Goal: Communication & Community: Answer question/provide support

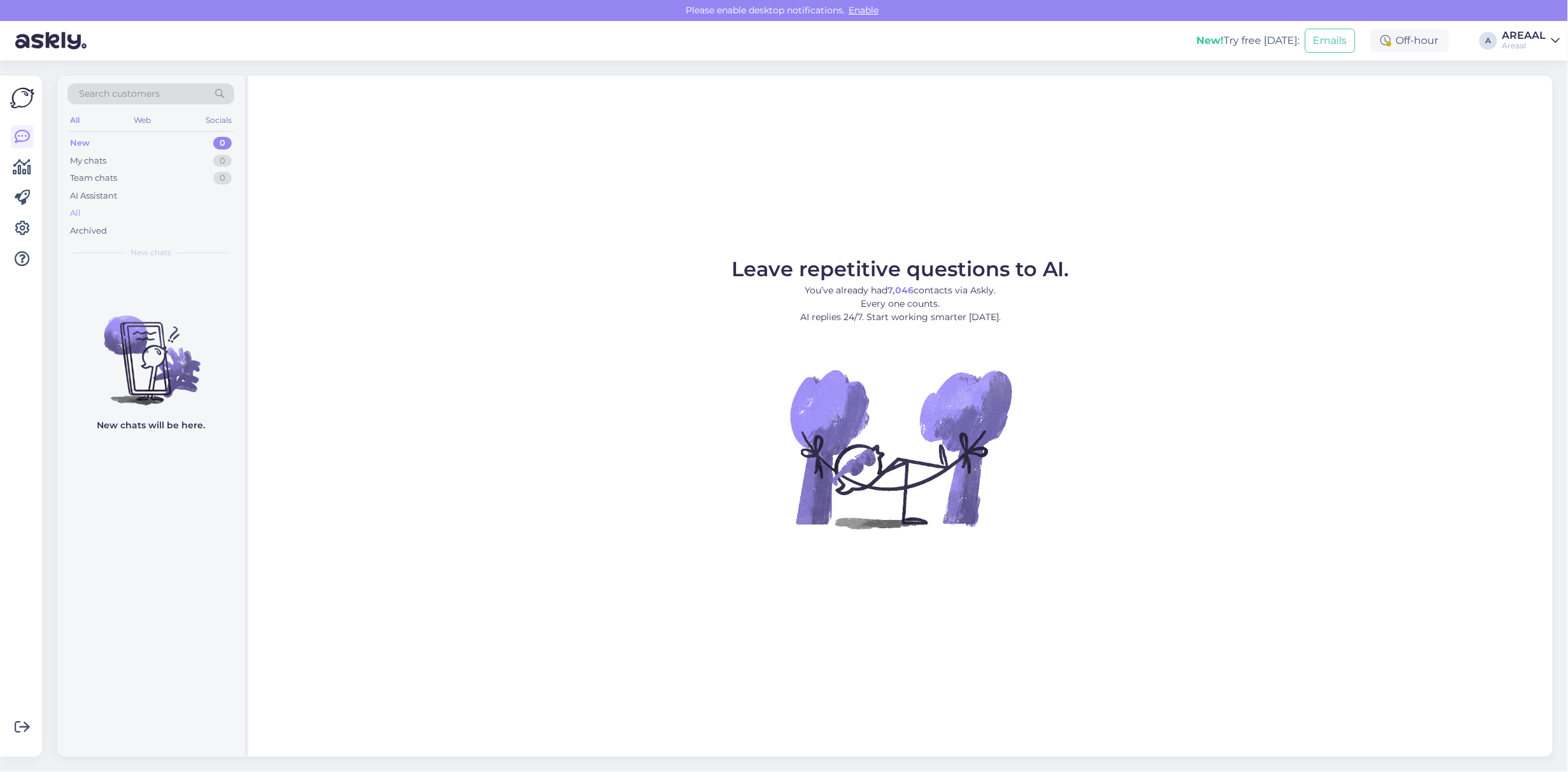
click at [108, 212] on div "All" at bounding box center [150, 213] width 167 height 18
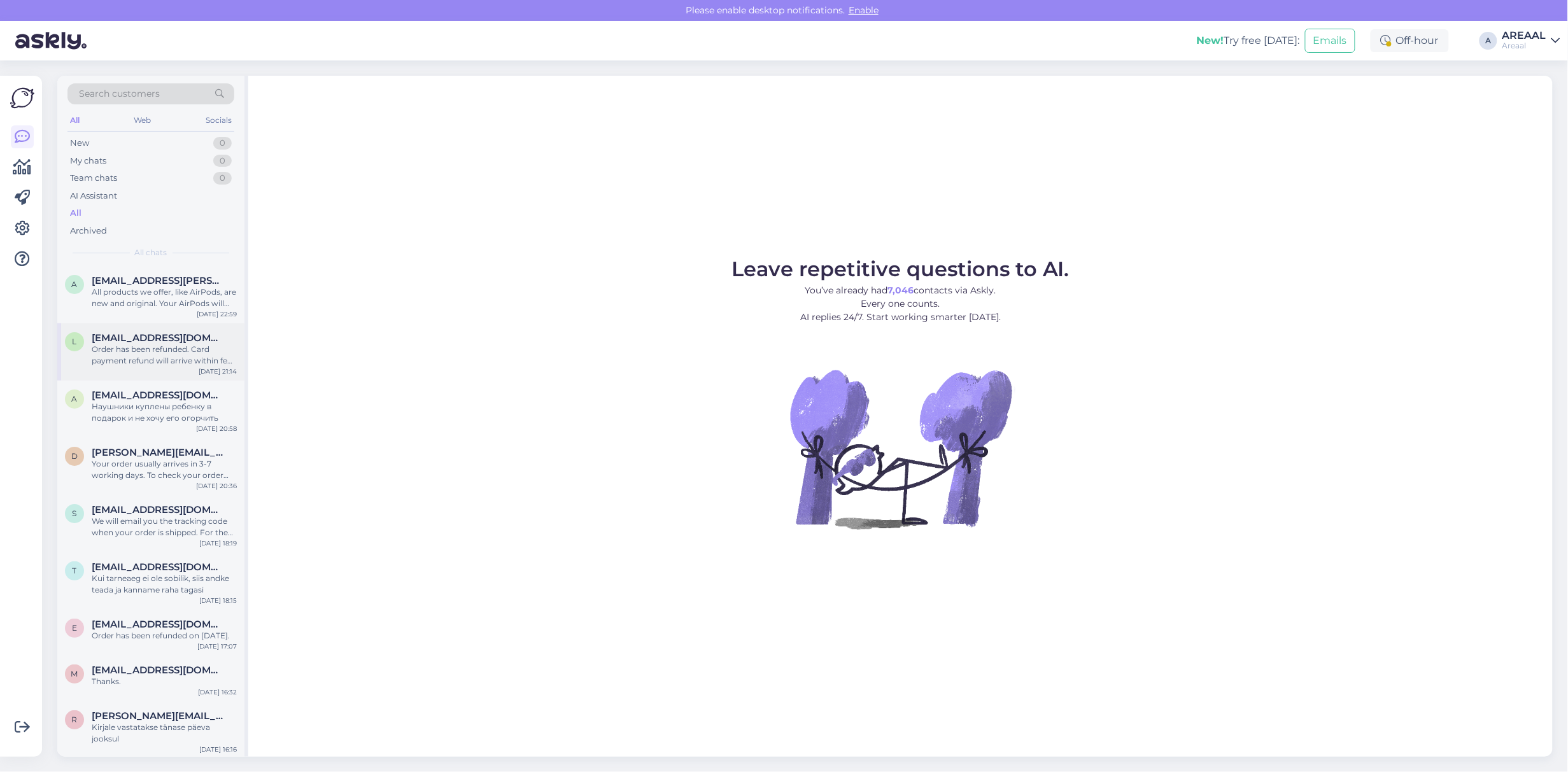
click at [169, 334] on span "[EMAIL_ADDRESS][DOMAIN_NAME]" at bounding box center [158, 338] width 133 height 11
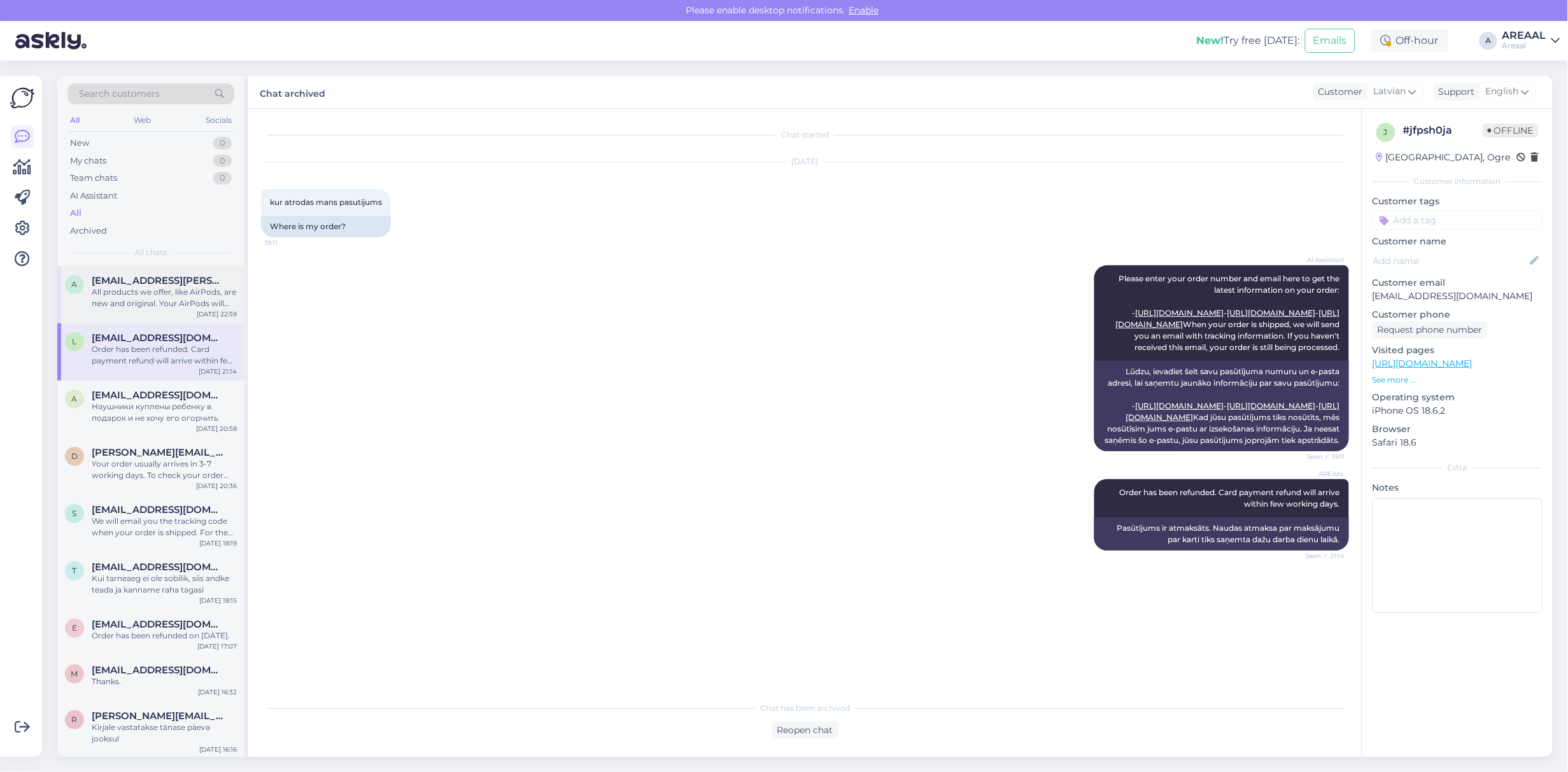
click at [151, 296] on div "All products we offer, like AirPods, are new and original. Your AirPods will co…" at bounding box center [164, 298] width 145 height 23
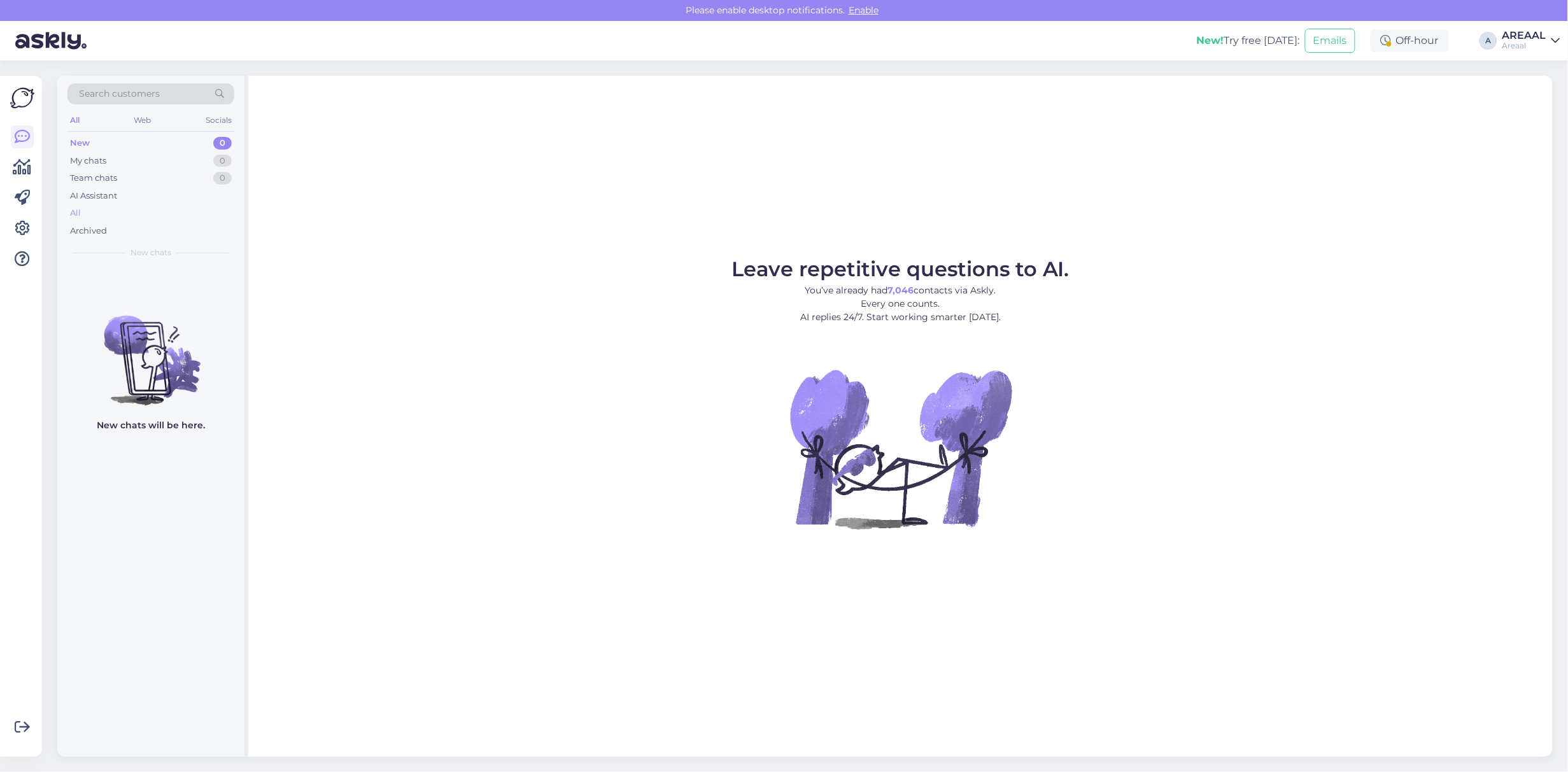
click at [124, 221] on div "All" at bounding box center [150, 213] width 167 height 18
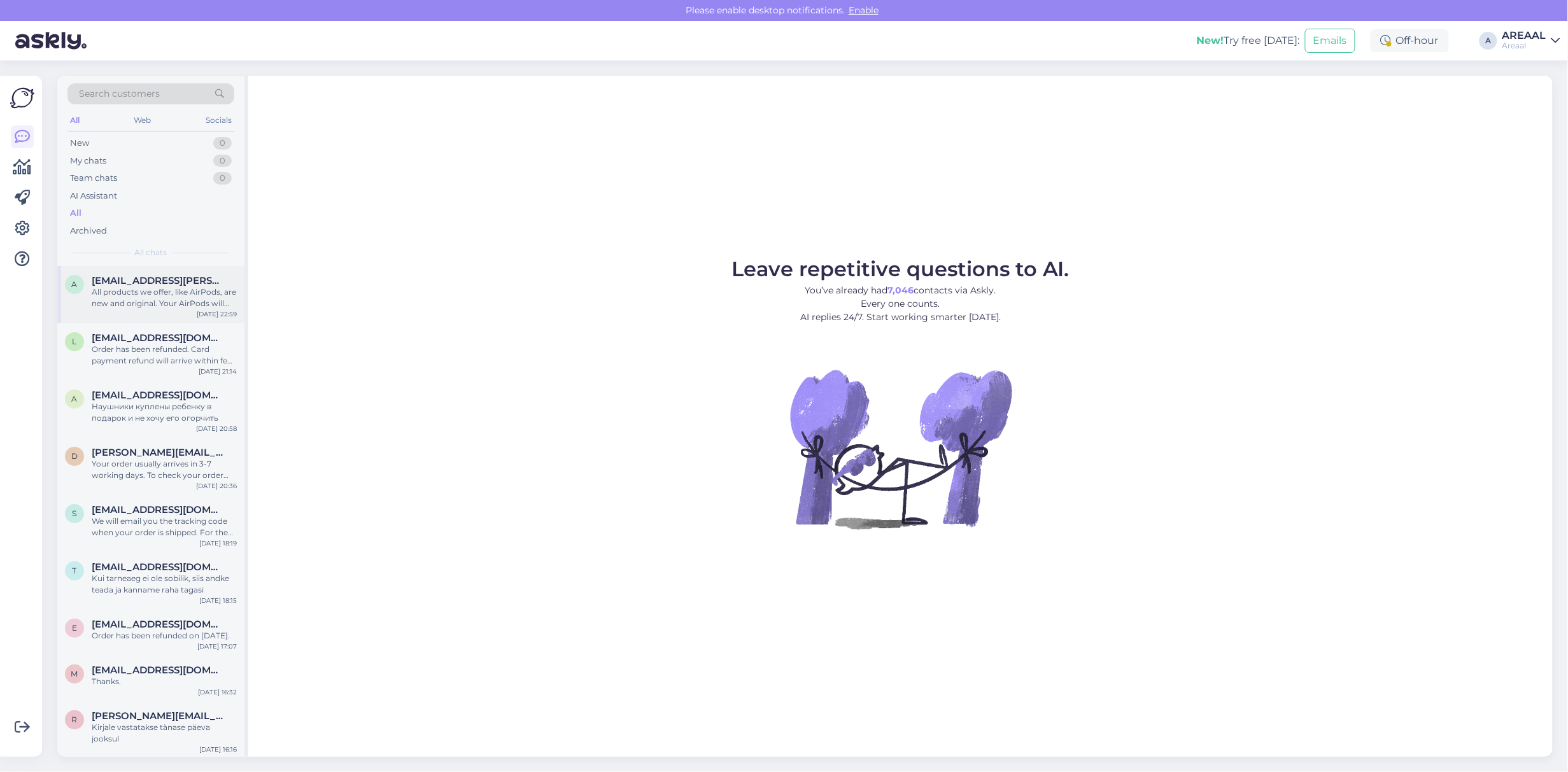
click at [136, 291] on div "All products we offer, like AirPods, are new and original. Your AirPods will co…" at bounding box center [164, 298] width 145 height 23
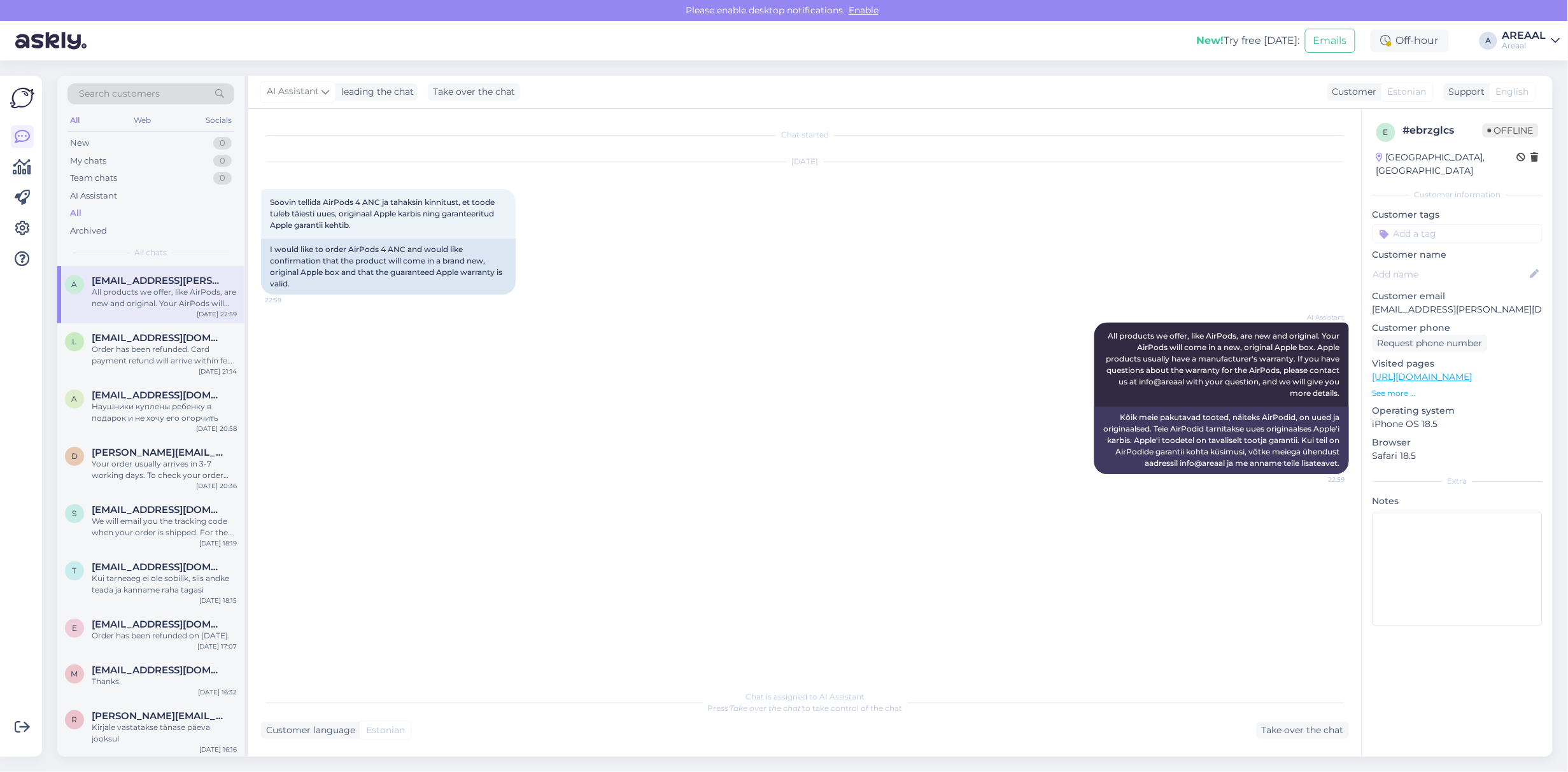
click at [144, 320] on div "a [EMAIL_ADDRESS][PERSON_NAME][DOMAIN_NAME] All products we offer, like AirPods…" at bounding box center [150, 294] width 187 height 57
